Goal: Task Accomplishment & Management: Use online tool/utility

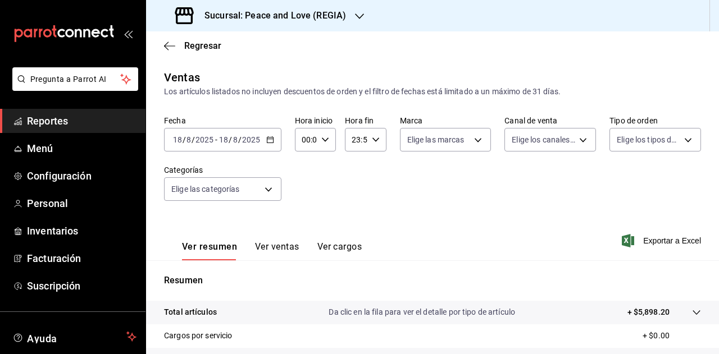
click at [349, 18] on div "Sucursal: Peace and Love (REGIA)" at bounding box center [261, 15] width 213 height 31
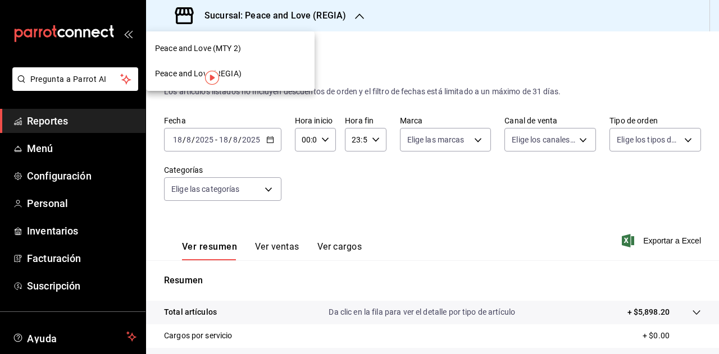
click at [234, 52] on span "Peace and Love (MTY 2)" at bounding box center [198, 49] width 86 height 12
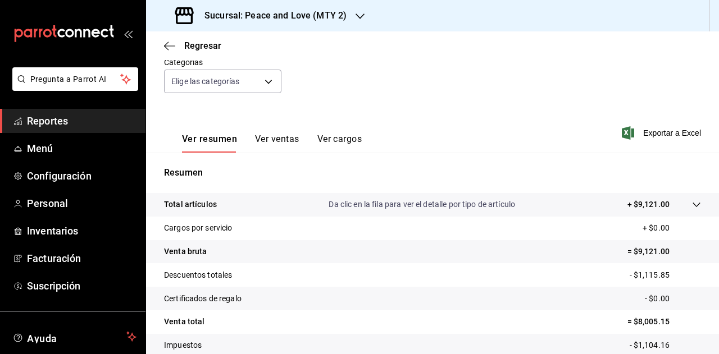
scroll to position [112, 0]
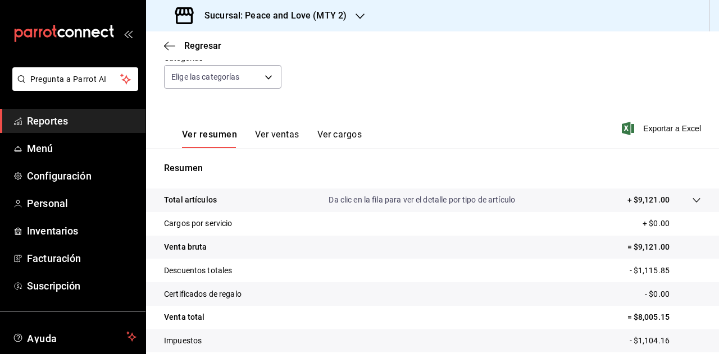
click at [267, 132] on button "Ver ventas" at bounding box center [277, 138] width 44 height 19
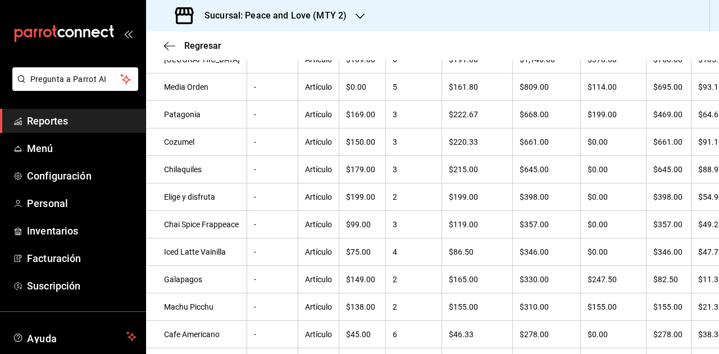
scroll to position [112, 0]
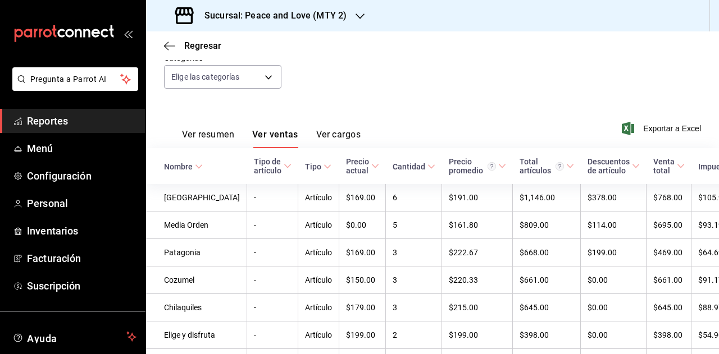
click at [337, 15] on h3 "Sucursal: Peace and Love (MTY 2)" at bounding box center [270, 15] width 151 height 13
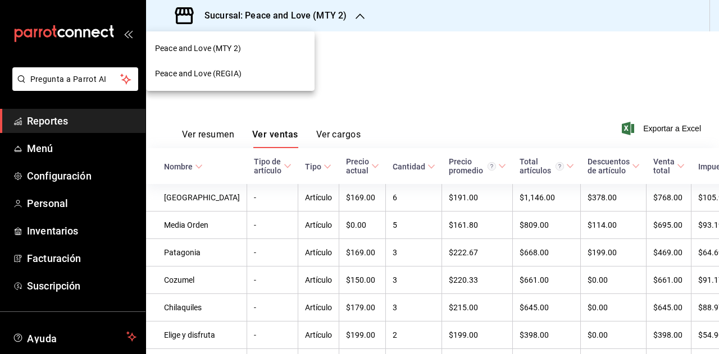
click at [259, 68] on div "Peace and Love (REGIA)" at bounding box center [230, 74] width 150 height 12
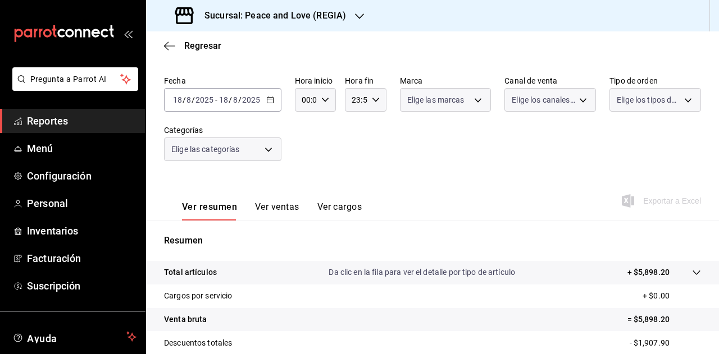
scroll to position [56, 0]
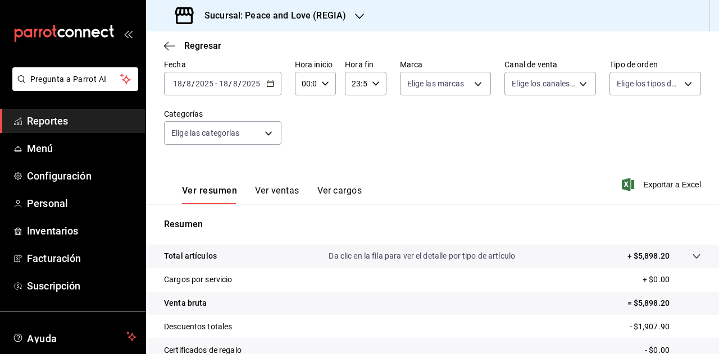
click at [275, 186] on button "Ver ventas" at bounding box center [277, 194] width 44 height 19
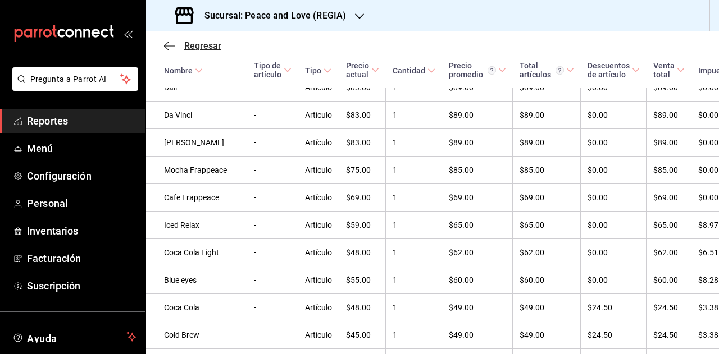
scroll to position [731, 0]
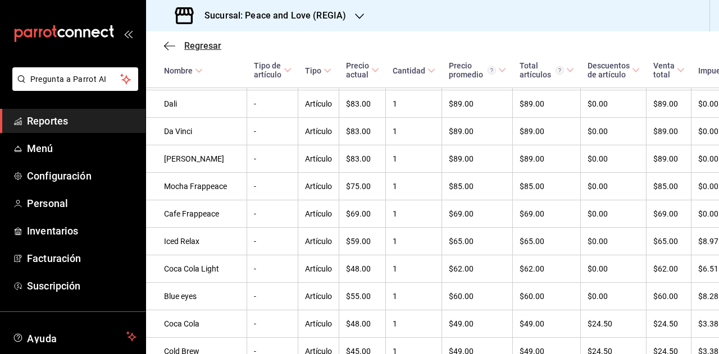
click at [207, 51] on span "Regresar" at bounding box center [202, 45] width 37 height 11
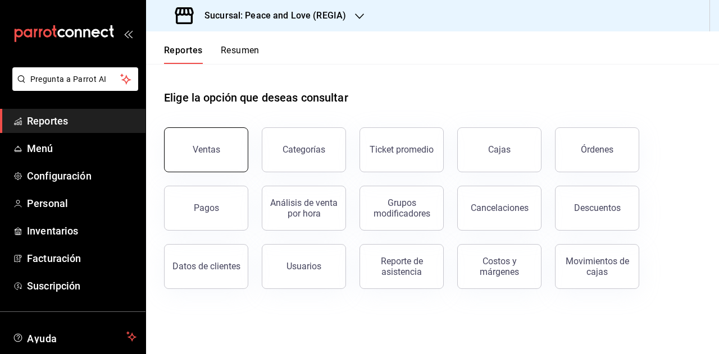
click at [202, 152] on div "Ventas" at bounding box center [207, 149] width 28 height 11
